Goal: Find specific page/section: Find specific page/section

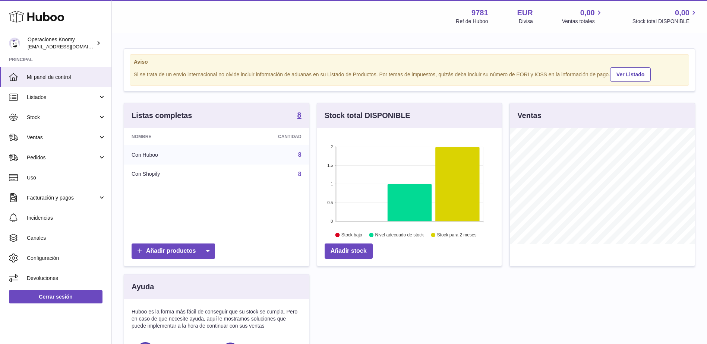
scroll to position [116, 184]
click at [48, 142] on link "Ventas" at bounding box center [55, 137] width 111 height 20
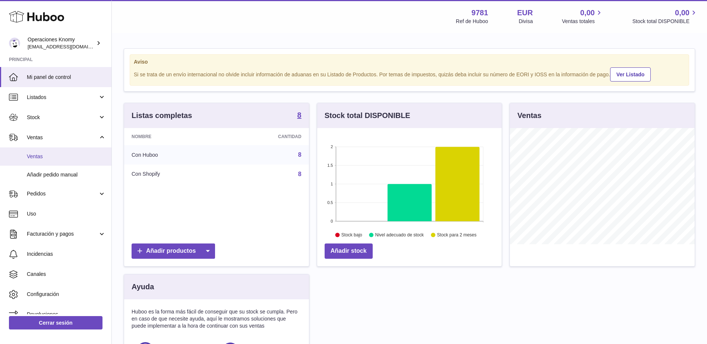
click at [47, 155] on span "Ventas" at bounding box center [66, 156] width 79 height 7
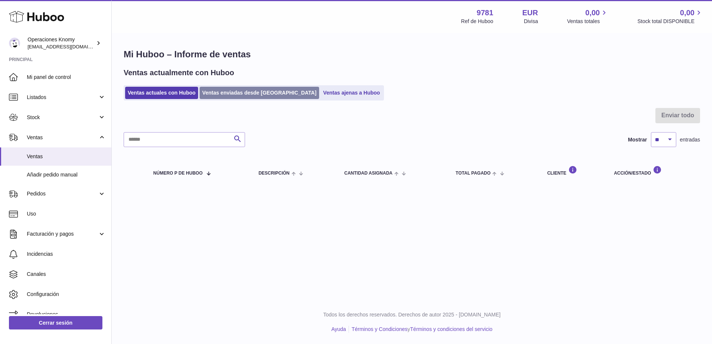
click at [256, 93] on link "Ventas enviadas desde Huboo" at bounding box center [260, 93] width 120 height 12
